Goal: Information Seeking & Learning: Learn about a topic

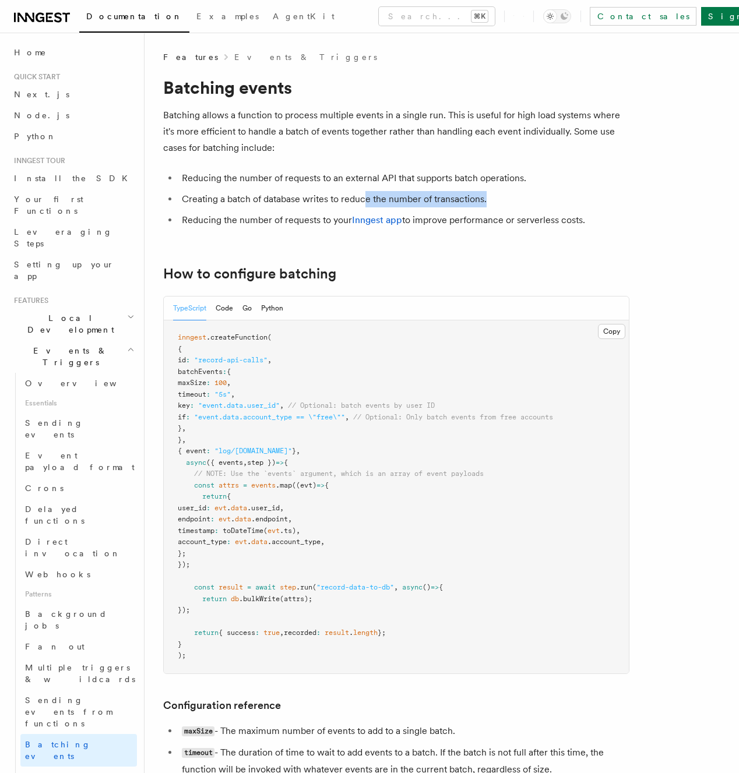
drag, startPoint x: 455, startPoint y: 196, endPoint x: 519, endPoint y: 194, distance: 64.1
click at [519, 194] on li "Creating a batch of database writes to reduce the number of transactions." at bounding box center [403, 199] width 451 height 16
drag, startPoint x: 604, startPoint y: 218, endPoint x: 210, endPoint y: 181, distance: 395.0
click at [175, 181] on ul "Reducing the number of requests to an external API that supports batch operatio…" at bounding box center [396, 199] width 466 height 58
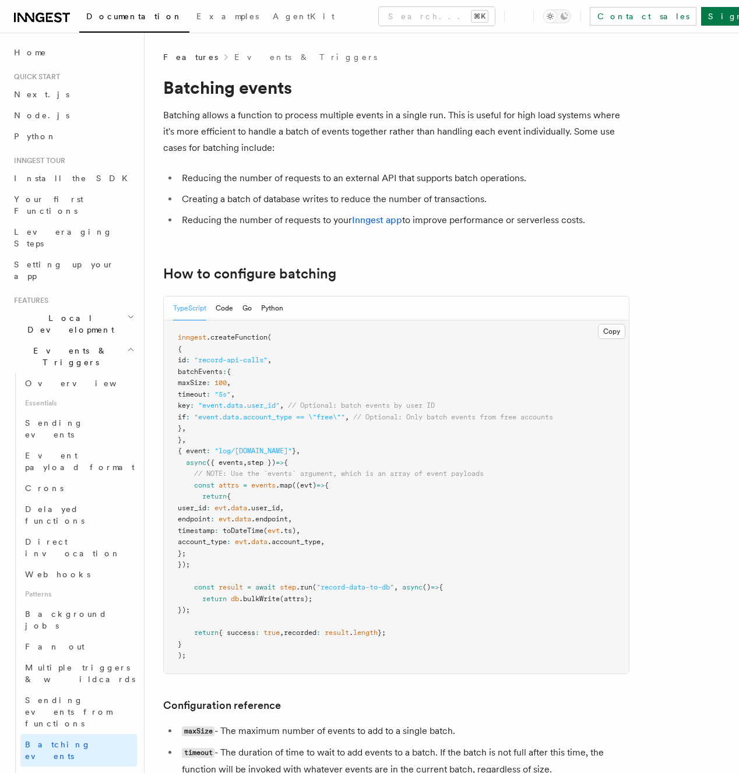
click at [422, 182] on li "Reducing the number of requests to an external API that supports batch operatio…" at bounding box center [403, 178] width 451 height 16
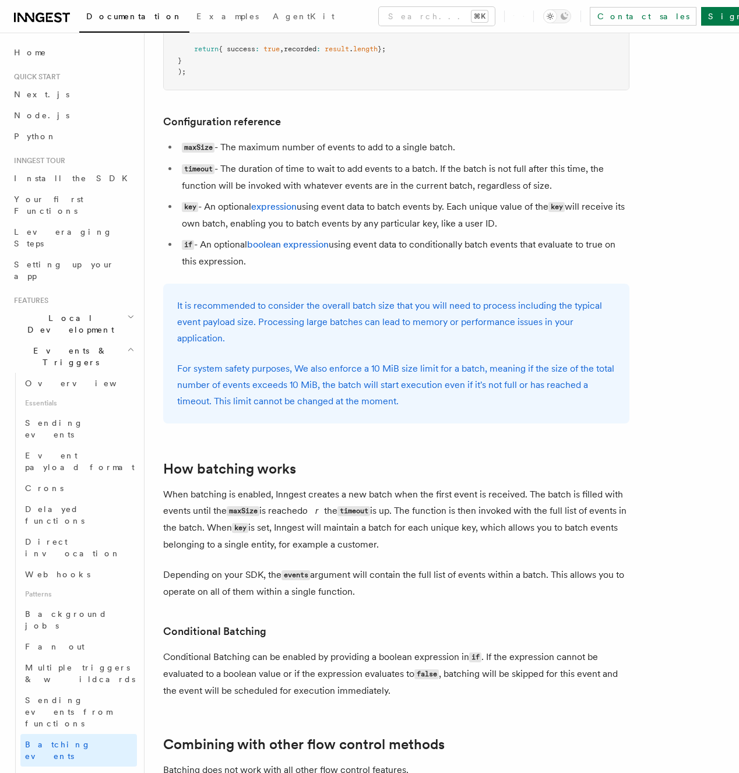
scroll to position [591, 0]
